Goal: Information Seeking & Learning: Learn about a topic

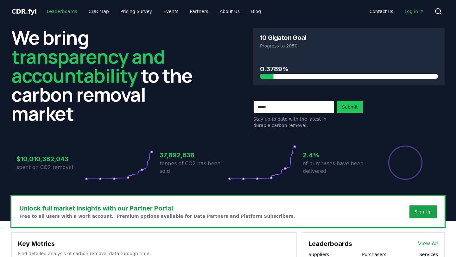
click at [61, 9] on link "Leaderboards" at bounding box center [62, 11] width 41 height 11
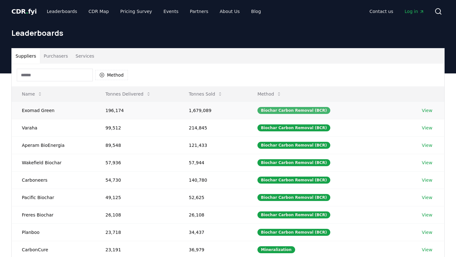
click at [302, 112] on div "Biochar Carbon Removal (BCR)" at bounding box center [294, 110] width 73 height 7
click at [65, 114] on td "Exomad Green" at bounding box center [54, 110] width 84 height 17
click at [58, 65] on div "Method" at bounding box center [228, 75] width 433 height 23
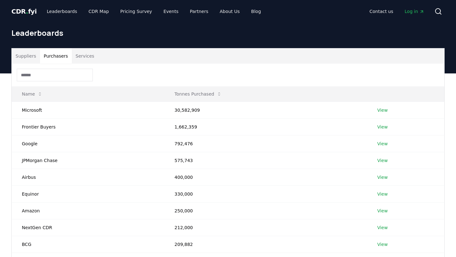
click at [58, 57] on button "Purchasers" at bounding box center [56, 55] width 32 height 15
click at [81, 58] on button "Services" at bounding box center [85, 55] width 26 height 15
click at [62, 57] on button "Purchasers" at bounding box center [56, 55] width 32 height 15
click at [384, 109] on link "View" at bounding box center [382, 110] width 10 height 6
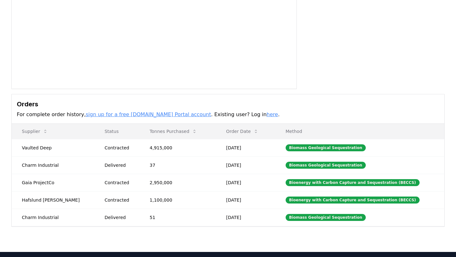
scroll to position [190, 0]
